Goal: Information Seeking & Learning: Learn about a topic

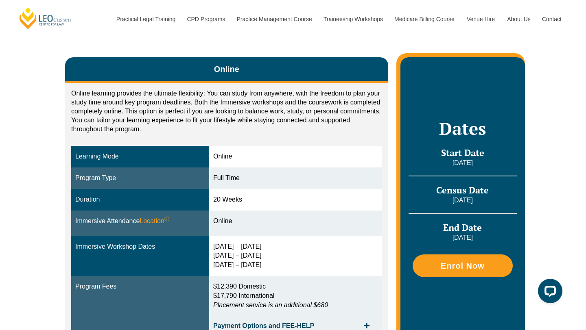
scroll to position [94, 0]
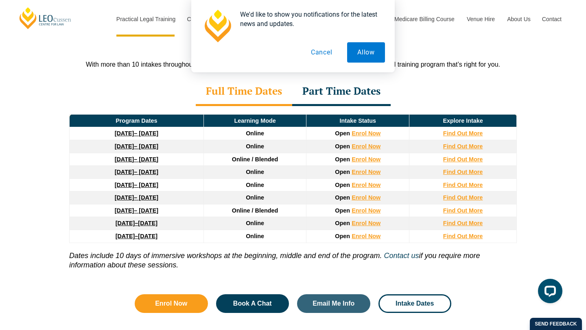
click at [326, 54] on button "Cancel" at bounding box center [321, 52] width 42 height 20
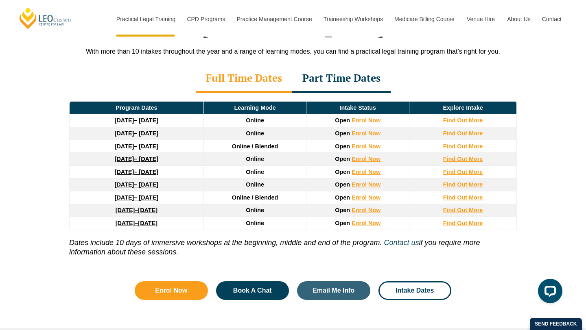
scroll to position [1105, 0]
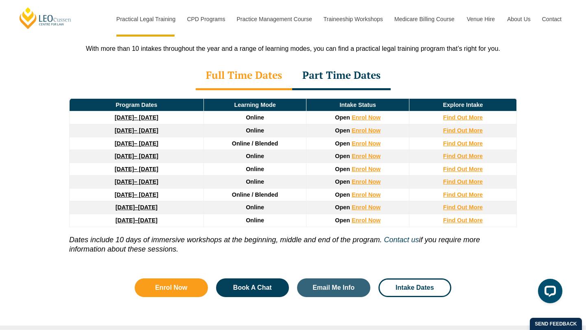
click at [115, 114] on strong "[DATE]" at bounding box center [125, 117] width 20 height 7
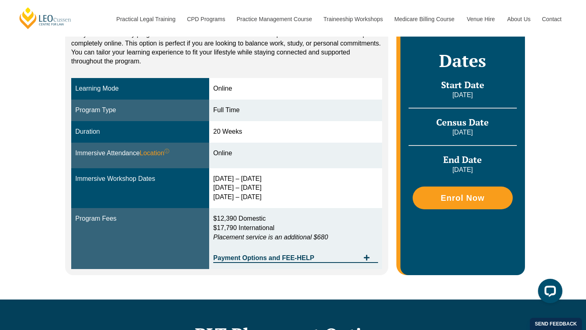
scroll to position [183, 0]
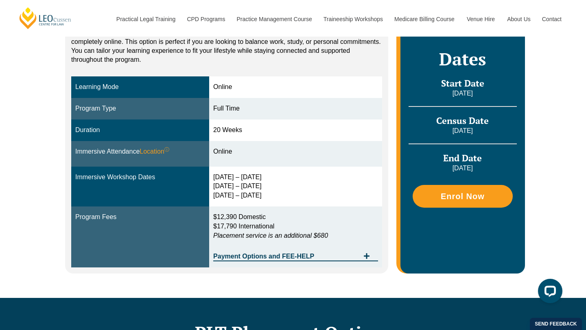
drag, startPoint x: 235, startPoint y: 177, endPoint x: 308, endPoint y: 177, distance: 73.6
click at [308, 177] on div "[DATE] – [DATE] [DATE] – [DATE] [DATE] – [DATE]" at bounding box center [295, 187] width 165 height 28
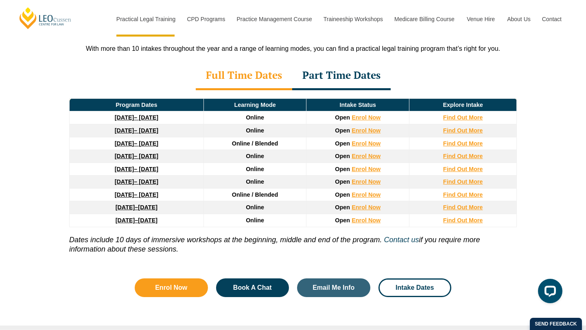
click at [150, 127] on link "8 December 2025 – 8 May 2026" at bounding box center [137, 130] width 44 height 7
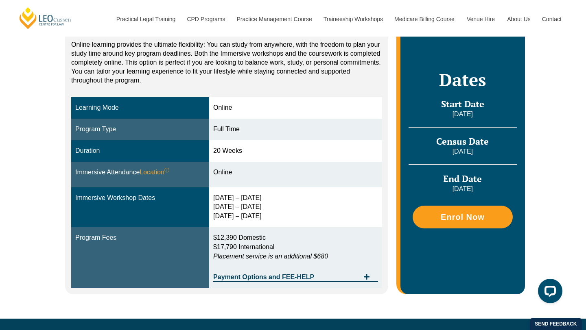
scroll to position [158, 0]
